Goal: Find specific page/section

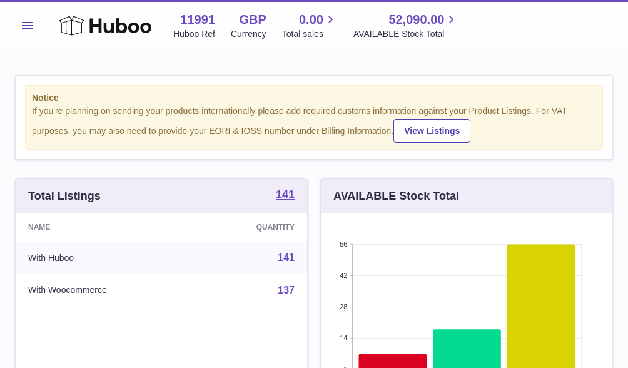
scroll to position [195, 292]
click at [31, 15] on button "Menu" at bounding box center [27, 25] width 25 height 25
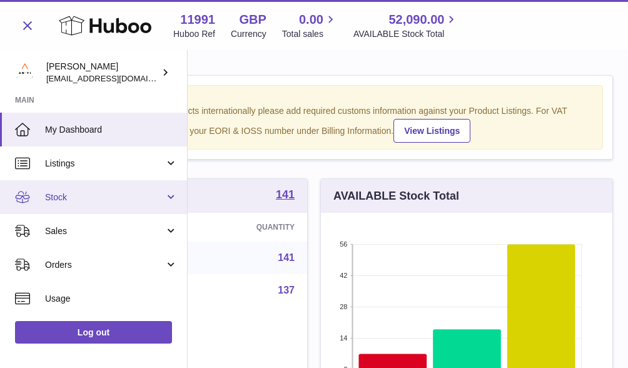
scroll to position [76, 0]
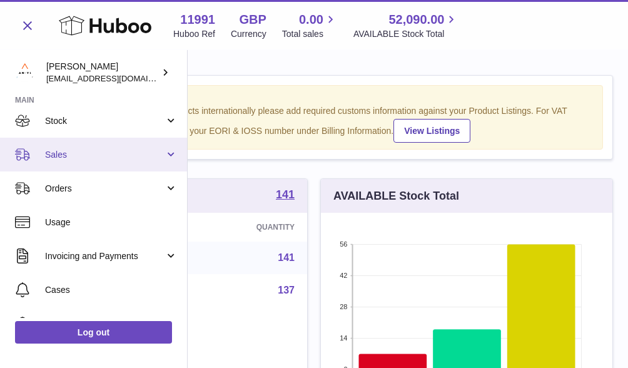
click at [89, 168] on link "Sales" at bounding box center [93, 155] width 187 height 34
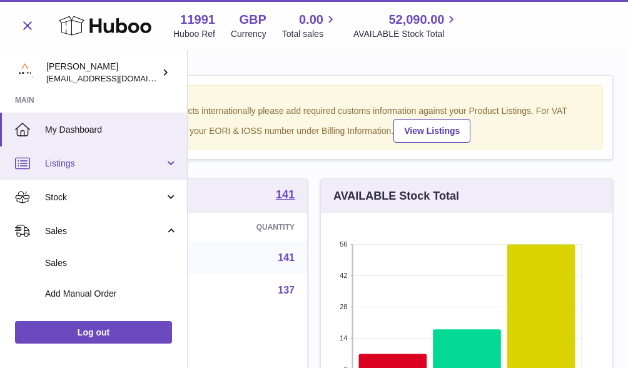
scroll to position [0, 0]
click at [66, 161] on span "Listings" at bounding box center [104, 164] width 119 height 12
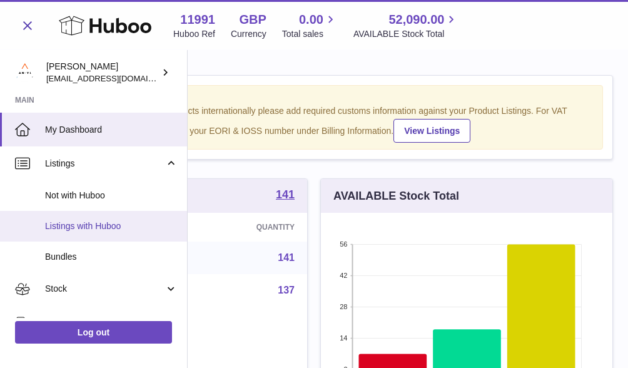
click at [74, 220] on span "Listings with Huboo" at bounding box center [111, 226] width 133 height 12
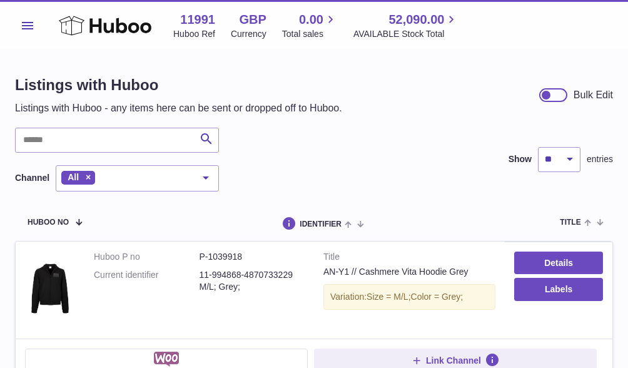
click at [59, 154] on div "Search Channel All All eBay Amazon Shopify Woocommerce Etsy No elements found. …" at bounding box center [117, 160] width 204 height 64
click at [60, 138] on input "text" at bounding box center [117, 140] width 204 height 25
type input "******"
